Goal: Check status

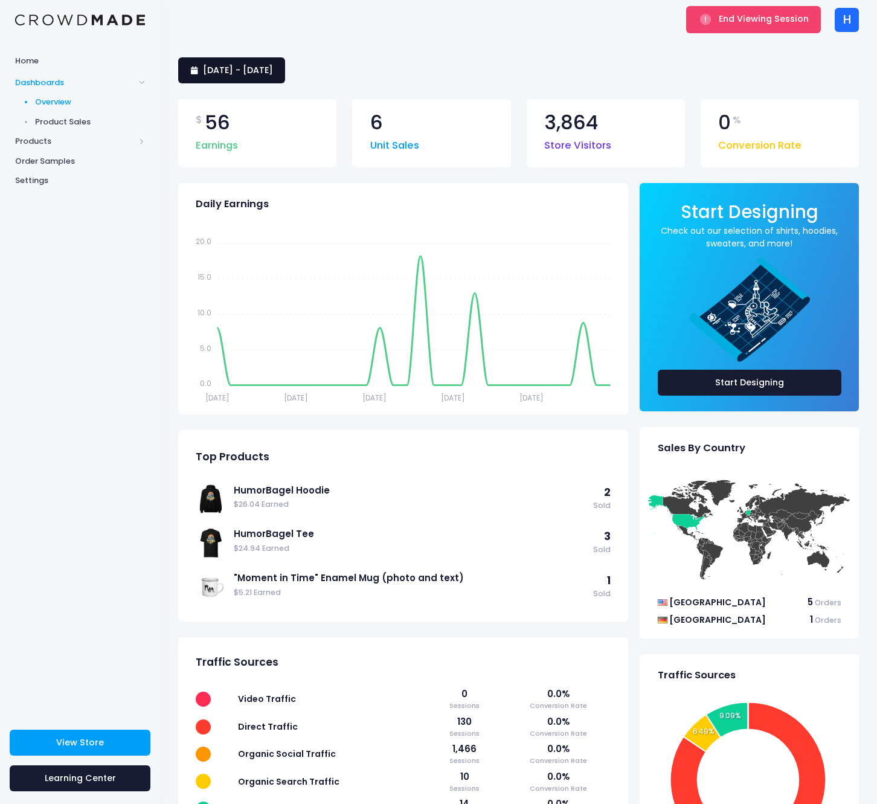
click at [242, 82] on link "26 July 2025 - 24 August 2025" at bounding box center [231, 70] width 107 height 26
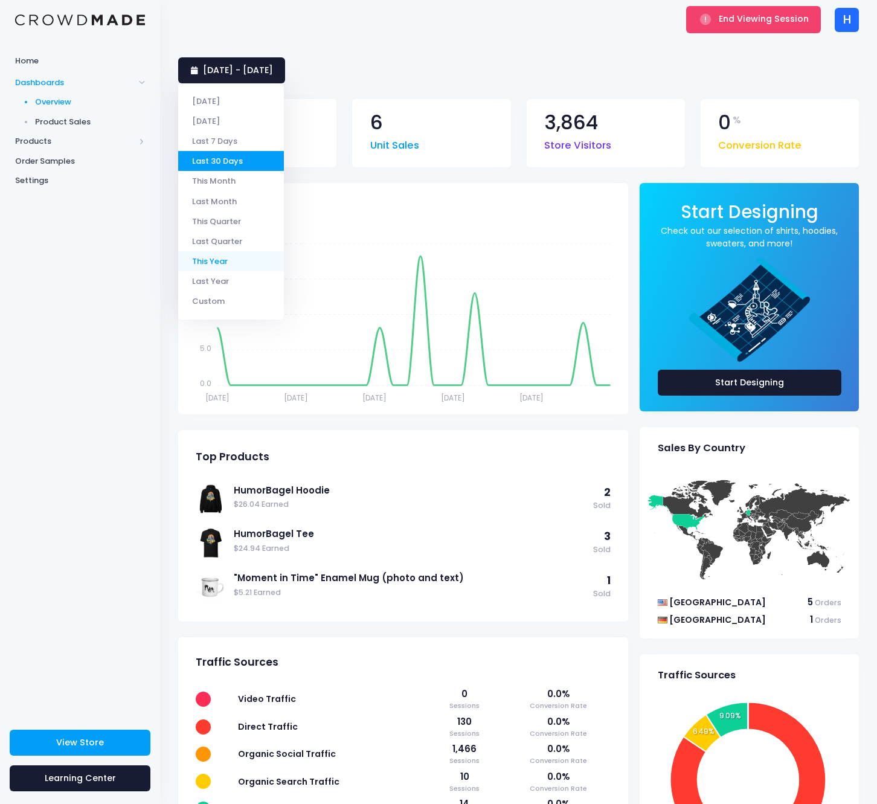
click at [233, 255] on li "This Year" at bounding box center [231, 261] width 106 height 20
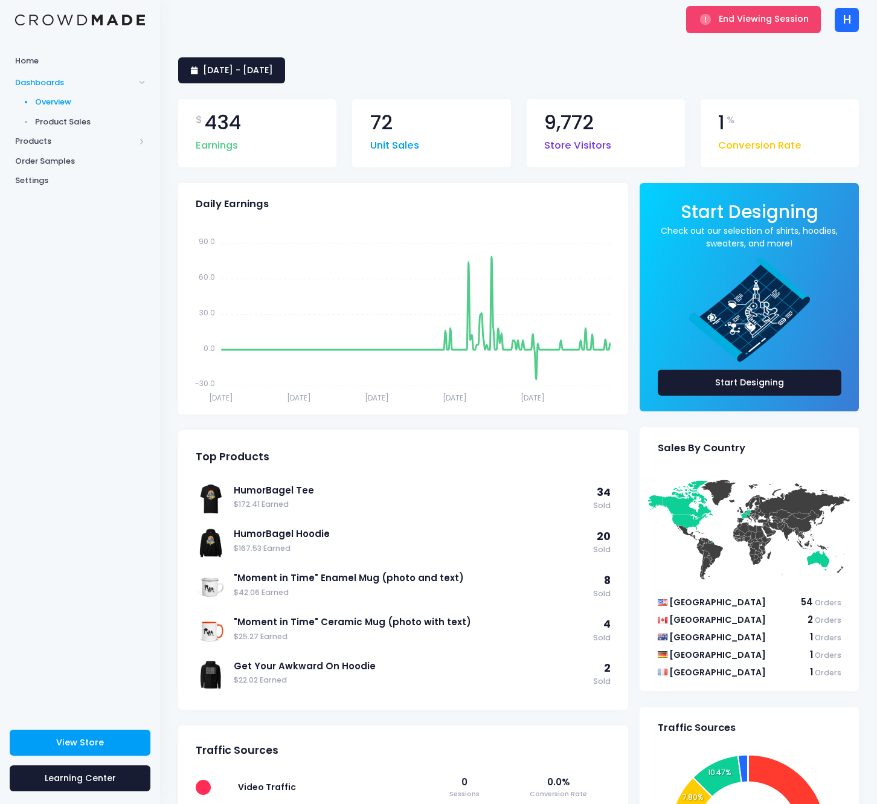
click at [112, 410] on div "Home Dashboards Overview Product Sales Products Product Builder Product Editor …" at bounding box center [80, 379] width 160 height 661
click at [739, 28] on button "End Viewing Session" at bounding box center [753, 19] width 135 height 27
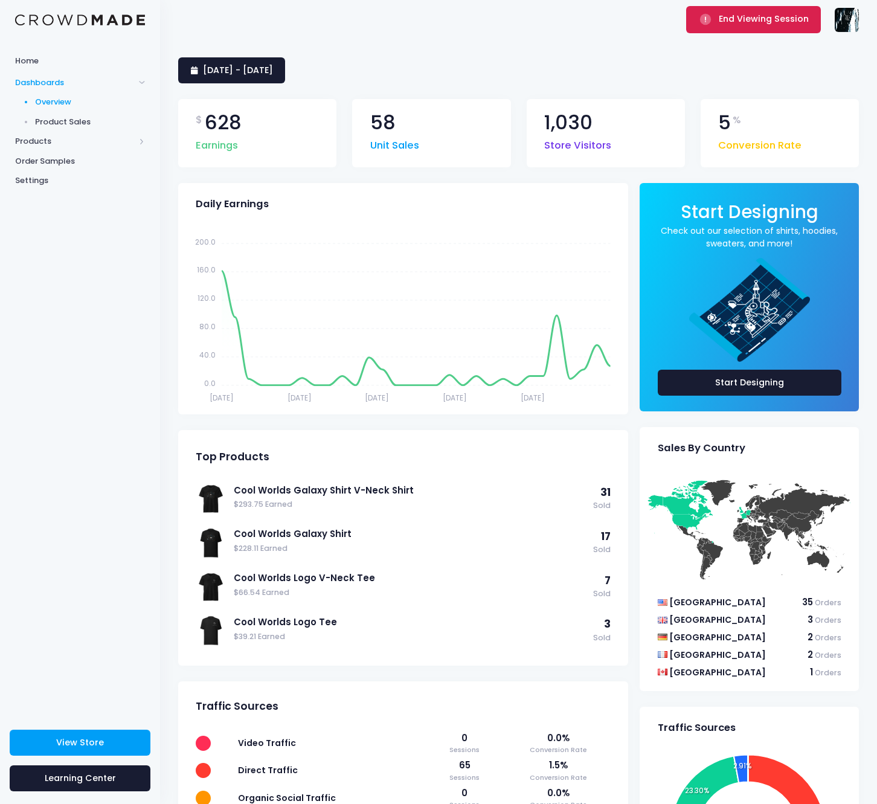
click at [714, 22] on span "submit" at bounding box center [707, 19] width 16 height 12
click at [766, 31] on button "End Viewing Session" at bounding box center [753, 19] width 135 height 27
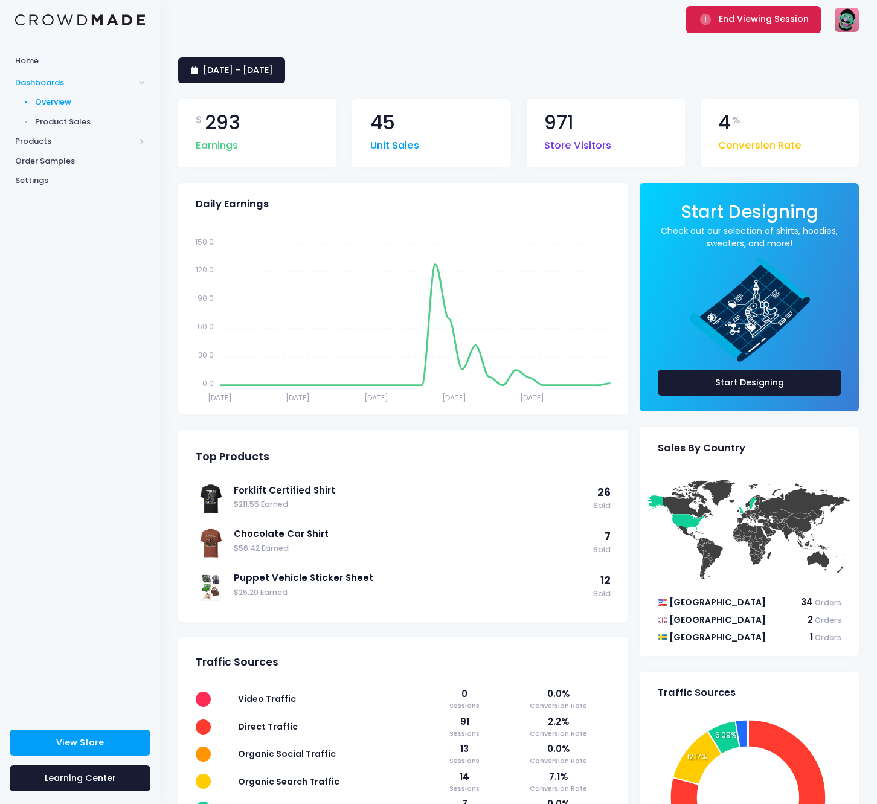
click at [761, 21] on span "End Viewing Session" at bounding box center [764, 19] width 90 height 12
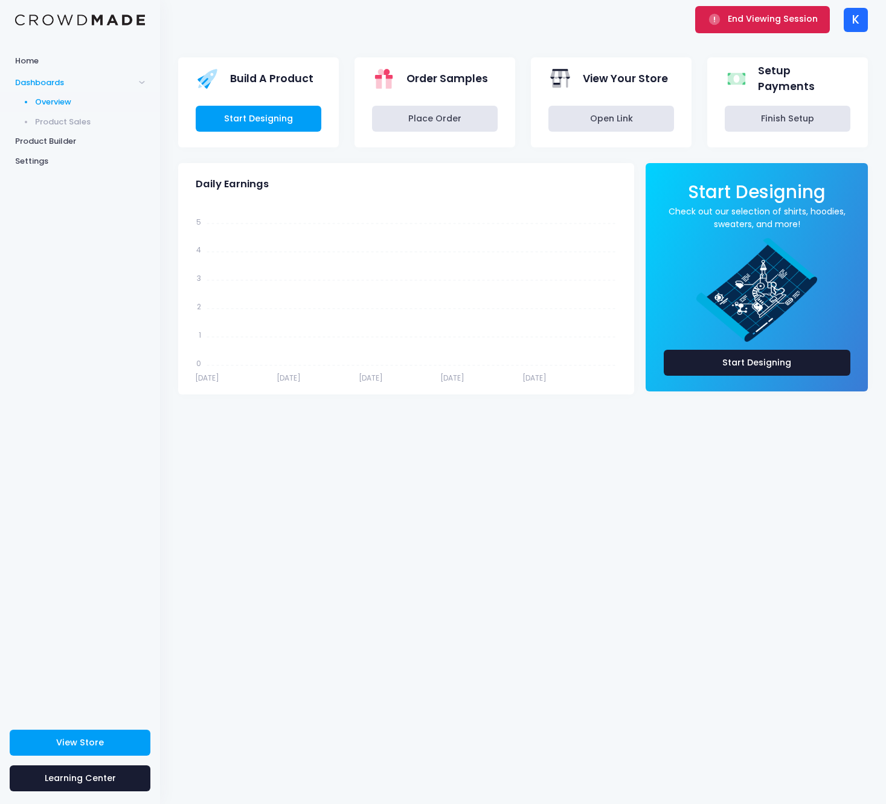
click at [770, 27] on button "End Viewing Session" at bounding box center [762, 19] width 135 height 27
